Goal: Information Seeking & Learning: Learn about a topic

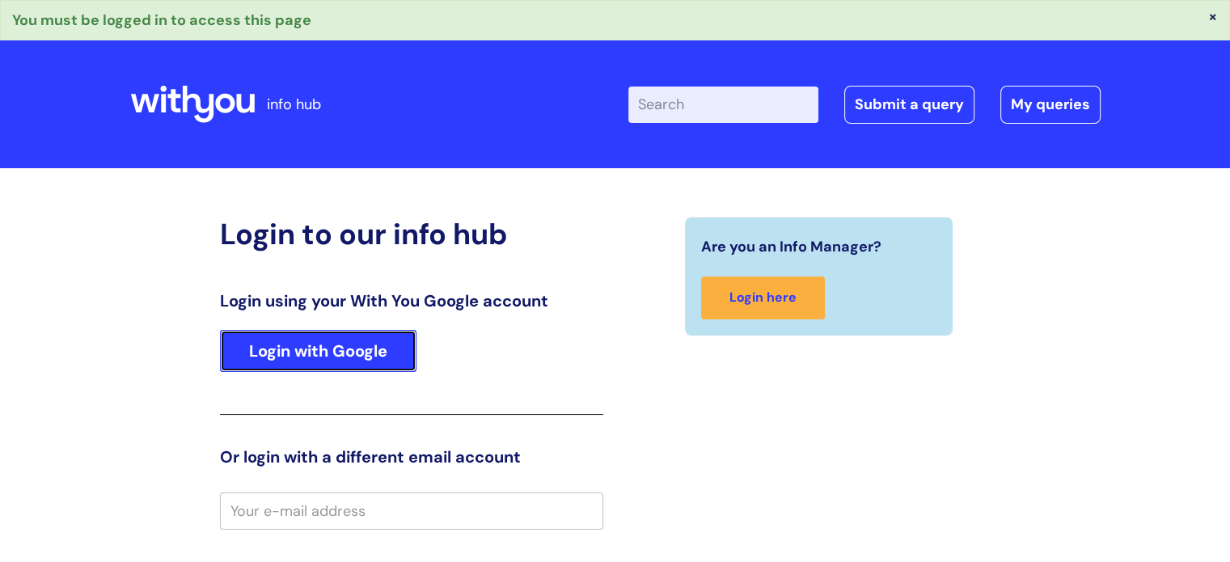
click at [317, 347] on link "Login with Google" at bounding box center [318, 351] width 196 height 42
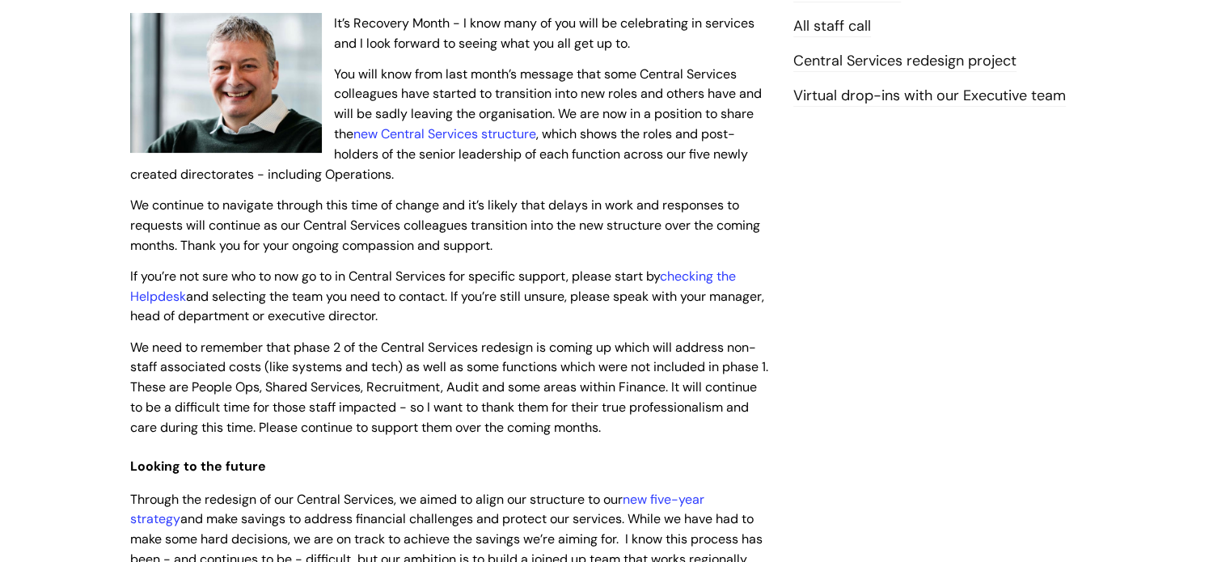
scroll to position [383, 0]
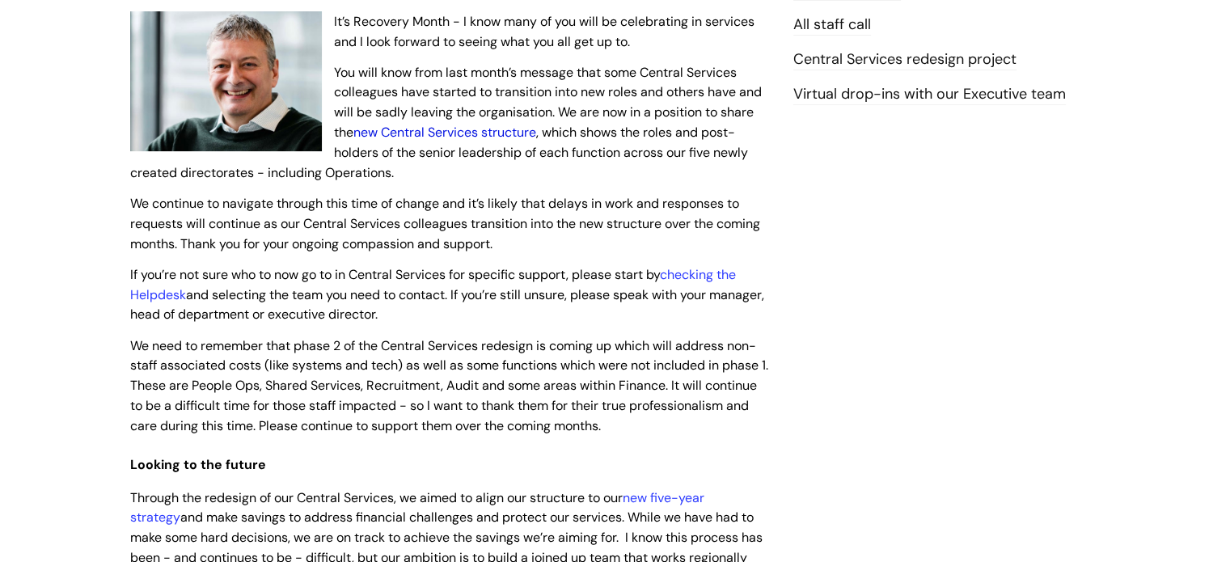
click at [467, 139] on link "new Central Services structure" at bounding box center [444, 132] width 183 height 17
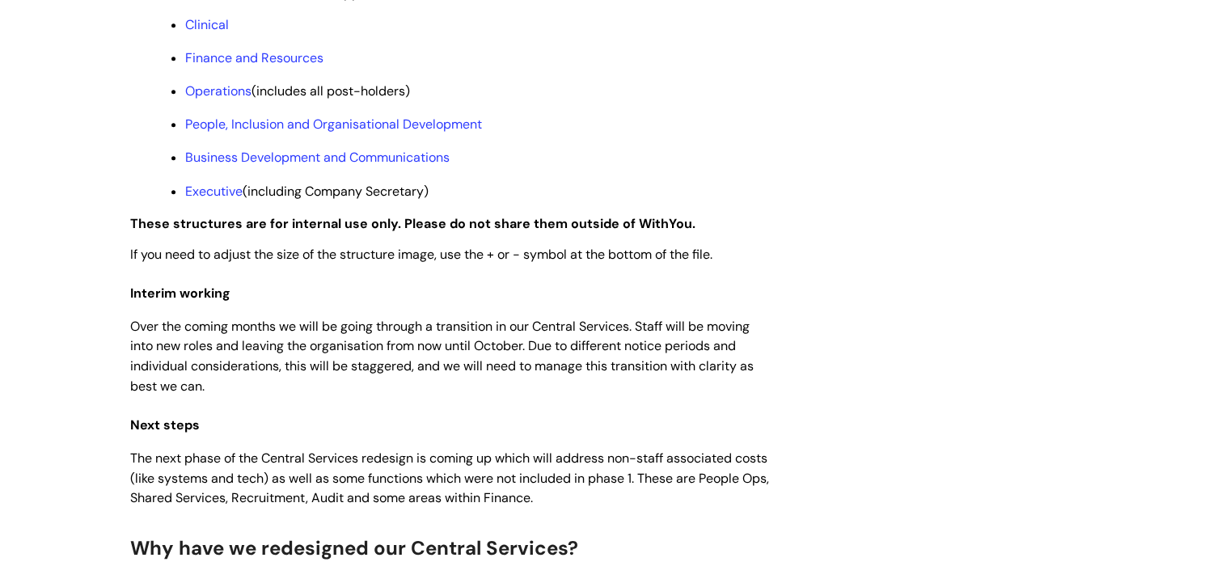
scroll to position [1436, 0]
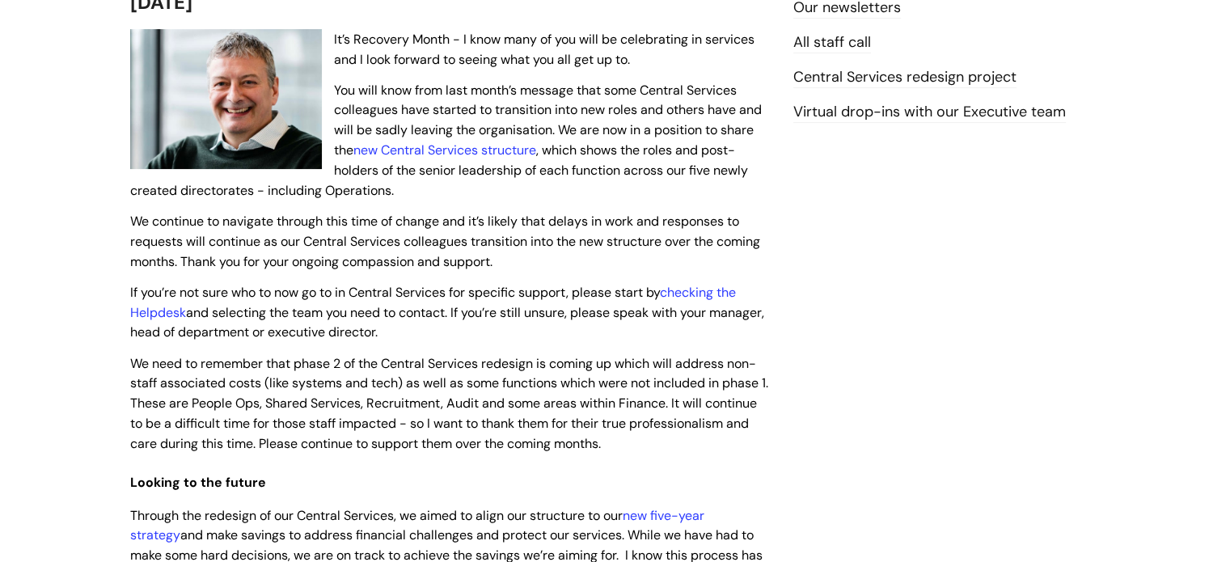
scroll to position [323, 0]
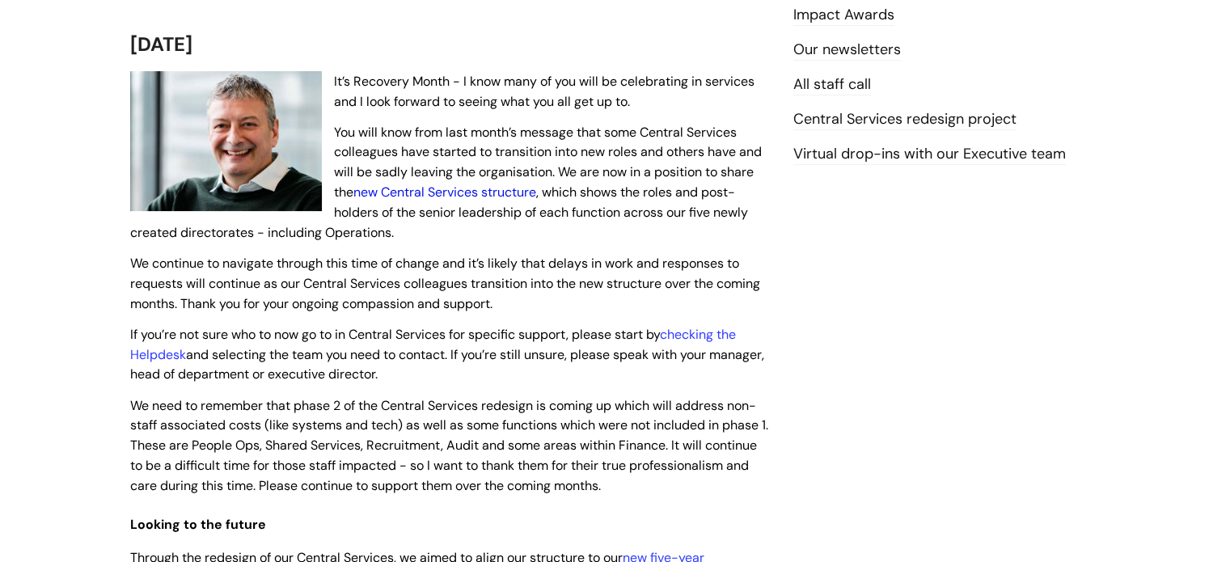
click at [449, 184] on link "new Central Services structure" at bounding box center [444, 192] width 183 height 17
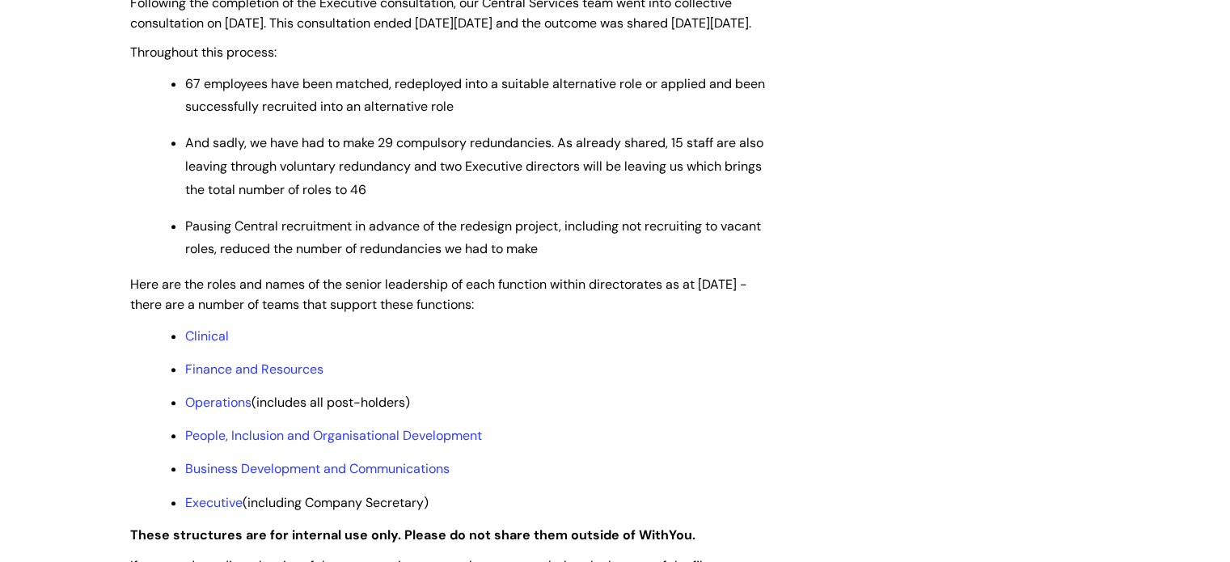
scroll to position [1120, 0]
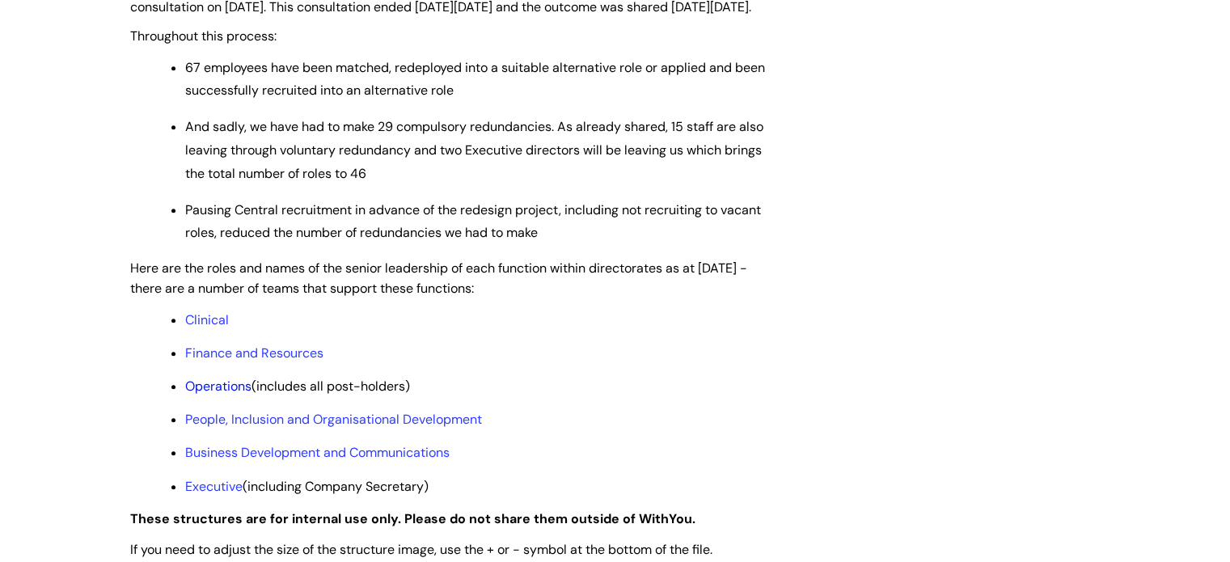
click at [232, 394] on link "Operations" at bounding box center [218, 386] width 66 height 17
